Goal: Information Seeking & Learning: Understand process/instructions

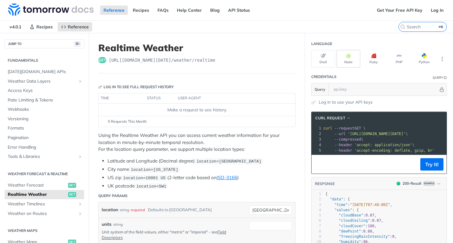
click at [349, 59] on button "Node" at bounding box center [349, 59] width 24 height 18
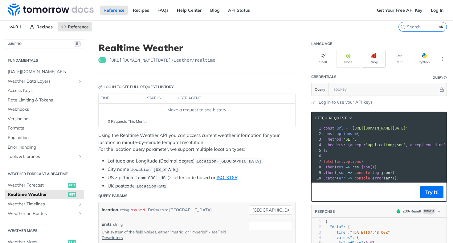
click at [367, 59] on button "Ruby" at bounding box center [374, 59] width 24 height 18
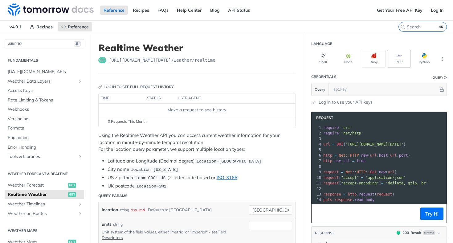
click at [395, 63] on button "PHP" at bounding box center [399, 59] width 24 height 18
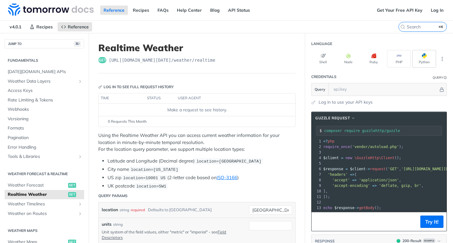
click at [421, 64] on button "Python" at bounding box center [424, 59] width 24 height 18
type input "python -m pip install requests"
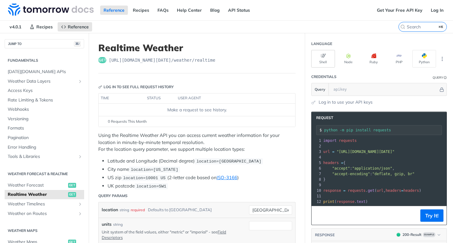
click at [321, 59] on button "Shell" at bounding box center [323, 59] width 24 height 18
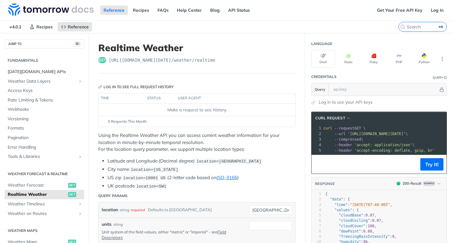
click at [32, 71] on span "[DATE][DOMAIN_NAME] APIs" at bounding box center [45, 72] width 75 height 6
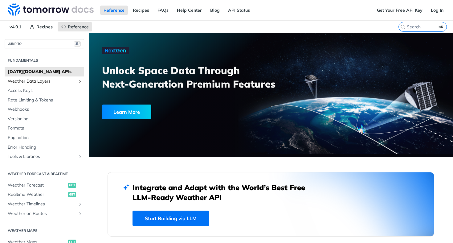
click at [37, 82] on span "Weather Data Layers" at bounding box center [42, 81] width 68 height 6
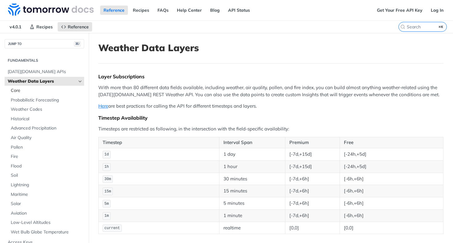
click at [21, 92] on span "Core" at bounding box center [47, 91] width 72 height 6
